Goal: Navigation & Orientation: Find specific page/section

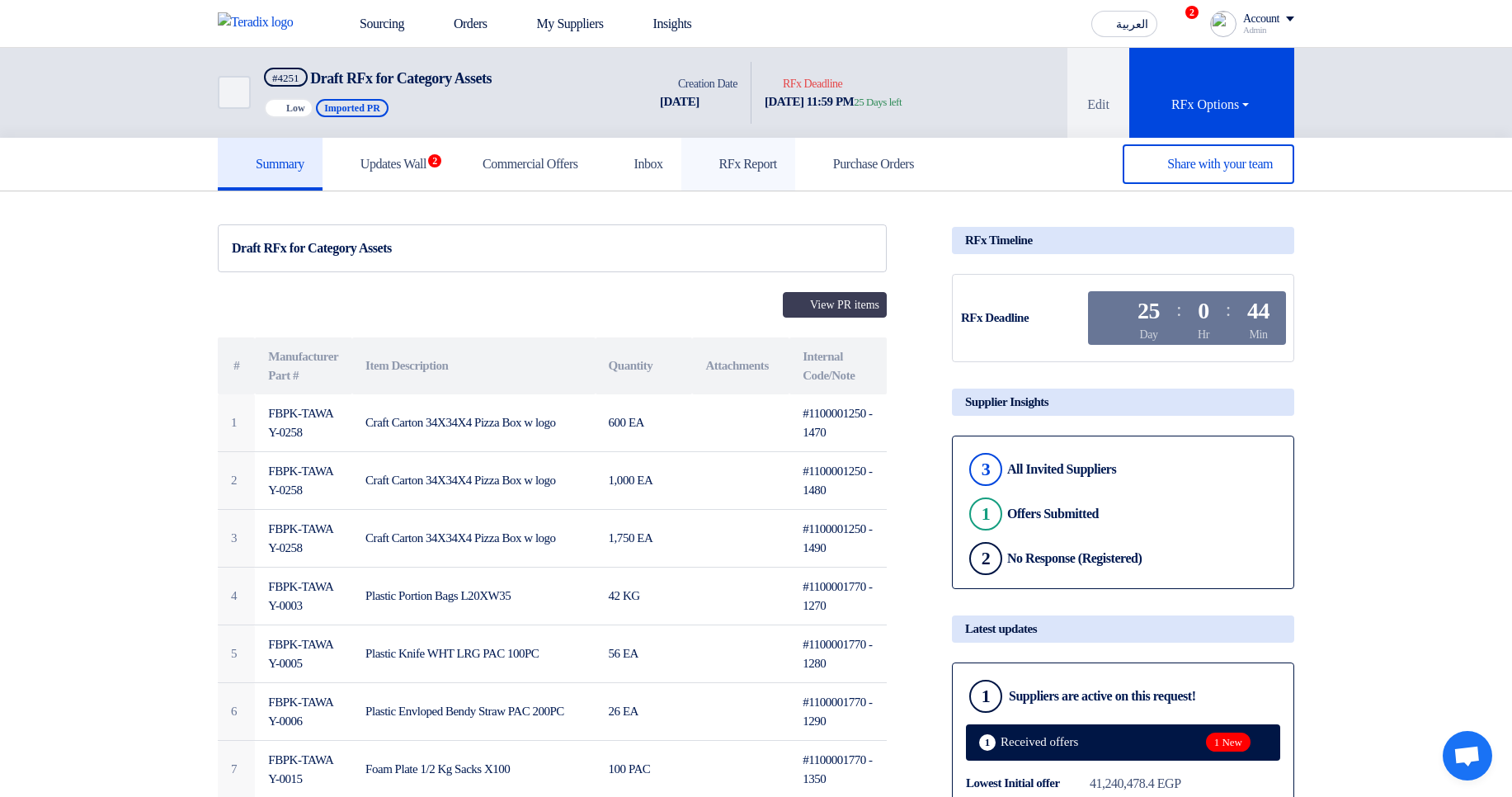
drag, startPoint x: 784, startPoint y: 156, endPoint x: 749, endPoint y: 165, distance: 36.1
click at [777, 156] on h5 "RFx Report" at bounding box center [738, 164] width 78 height 17
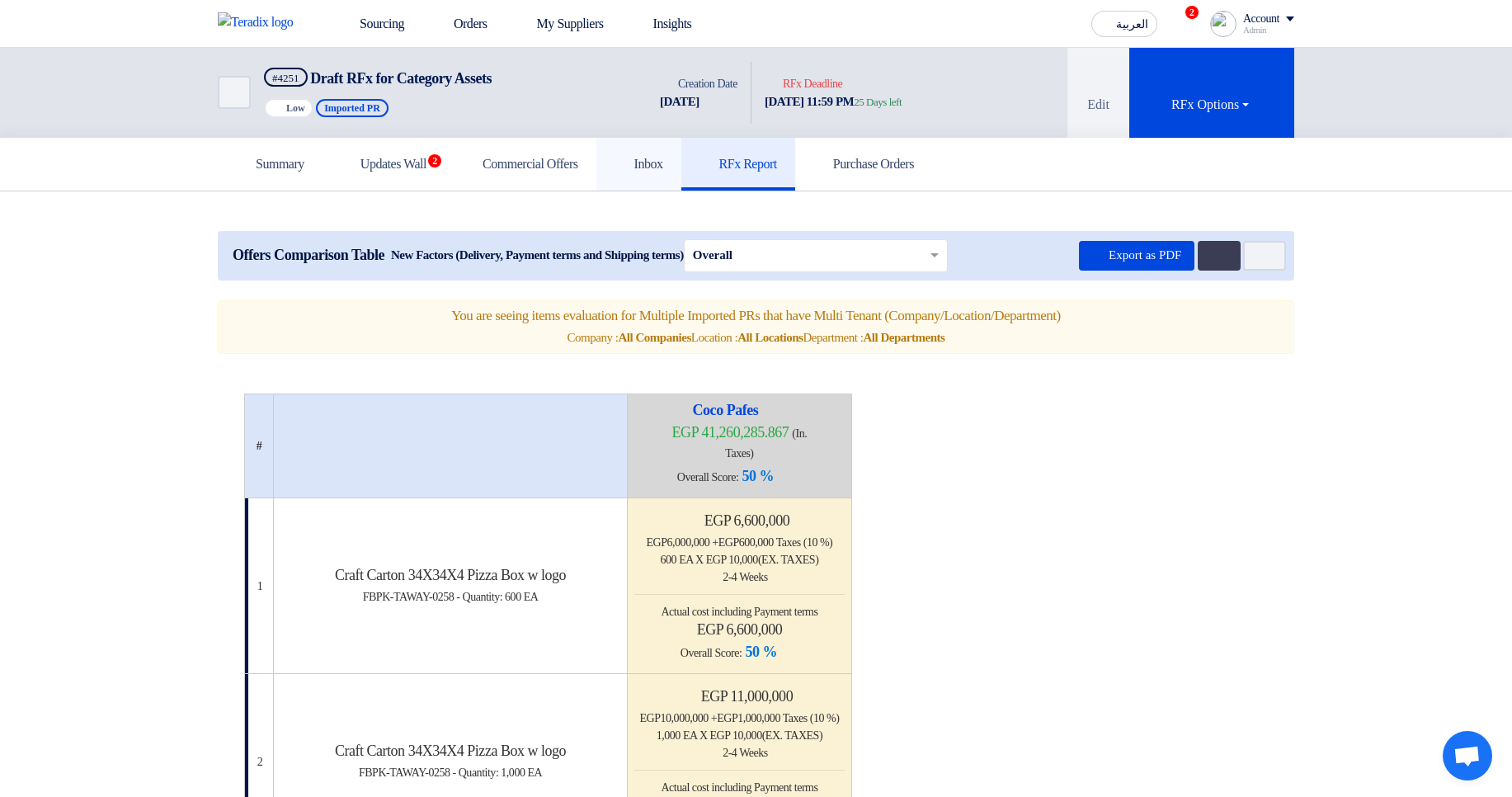
click at [663, 164] on h5 "Inbox" at bounding box center [639, 164] width 49 height 17
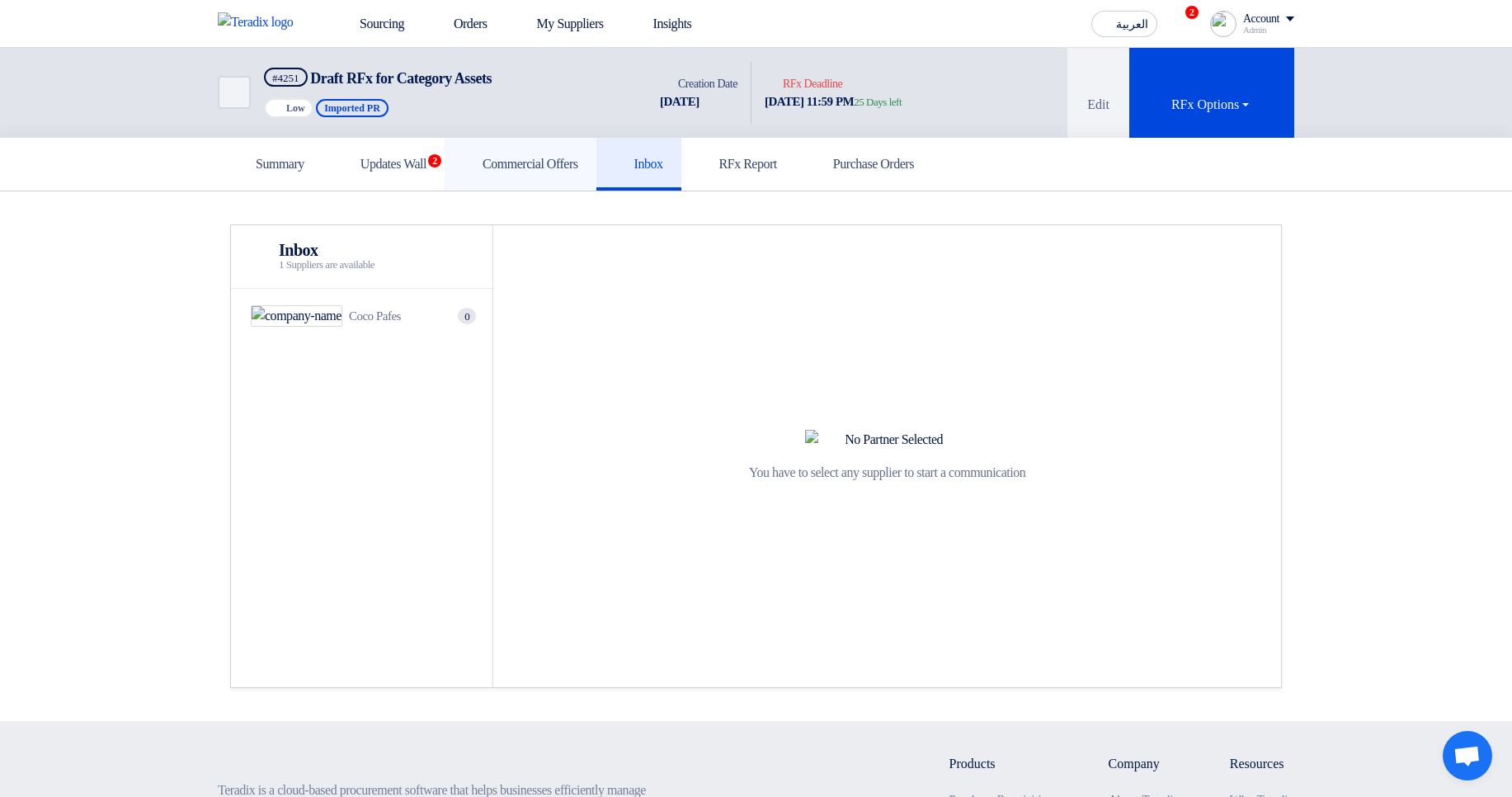
click at [578, 162] on h5 "Commercial Offers" at bounding box center [521, 164] width 116 height 17
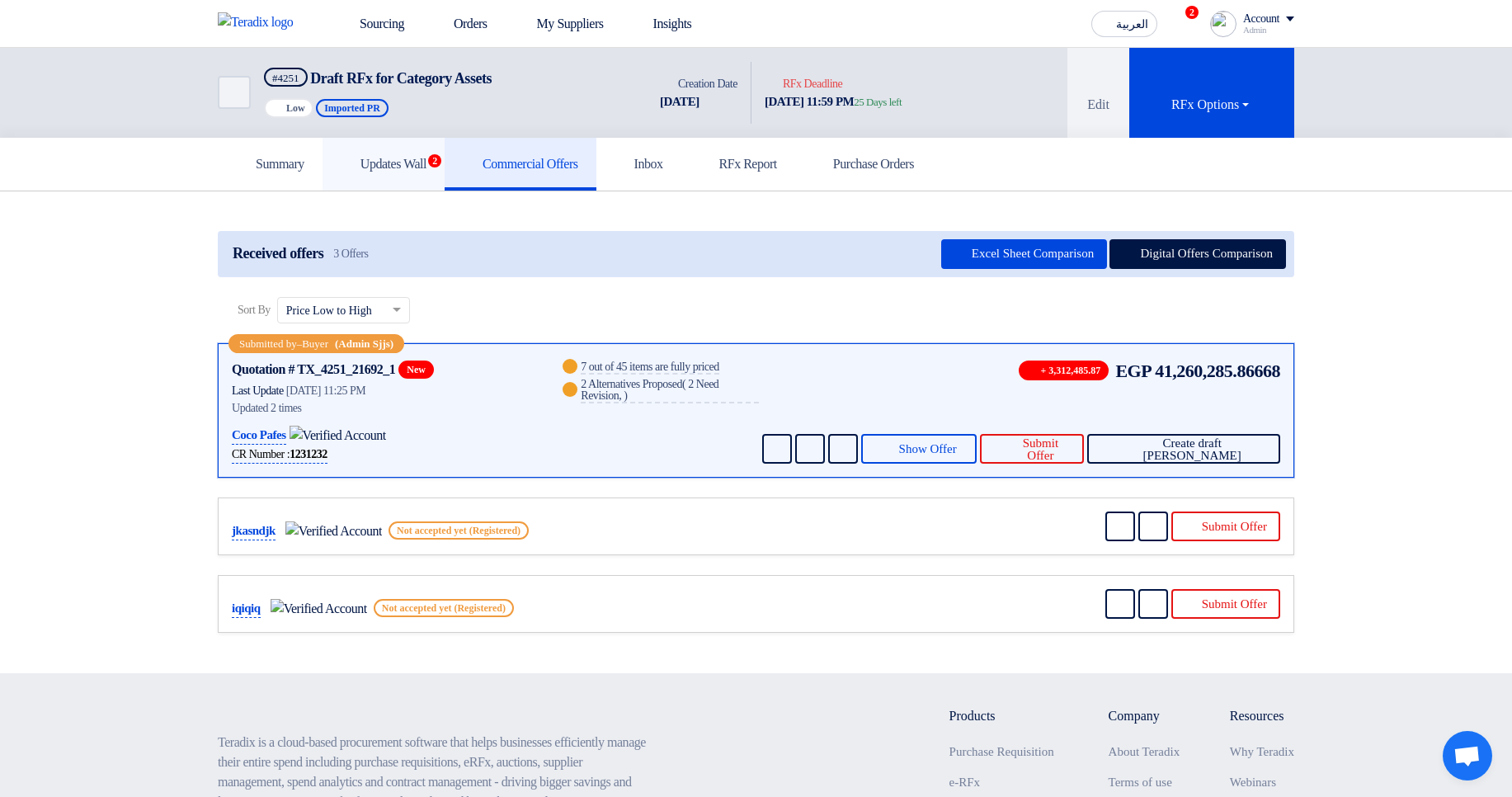
click at [386, 164] on h5 "Updates Wall 2" at bounding box center [383, 164] width 86 height 17
